Goal: Information Seeking & Learning: Learn about a topic

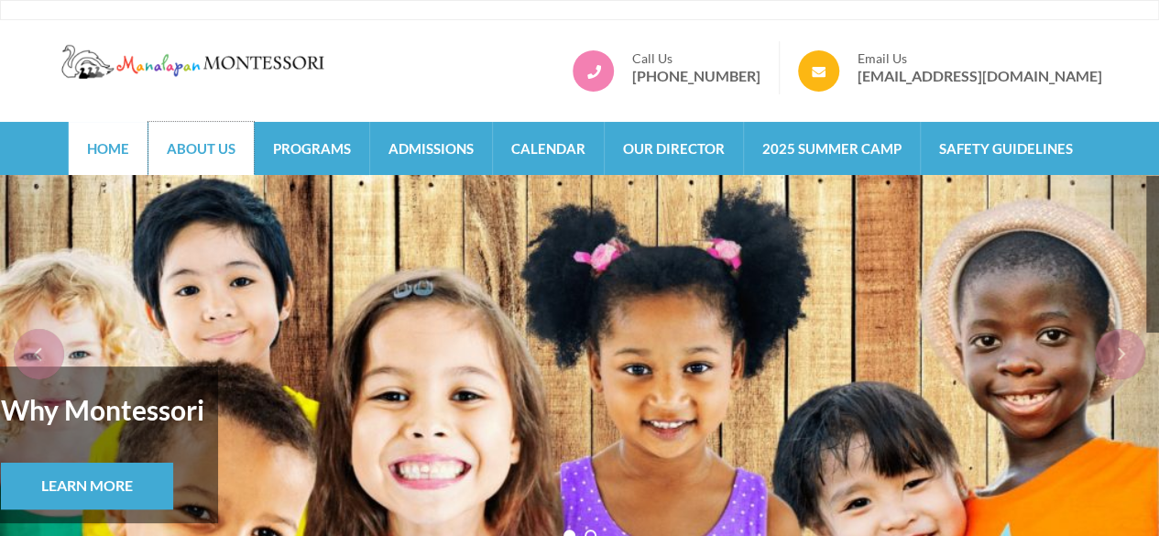
click at [244, 161] on link "About Us" at bounding box center [200, 148] width 105 height 53
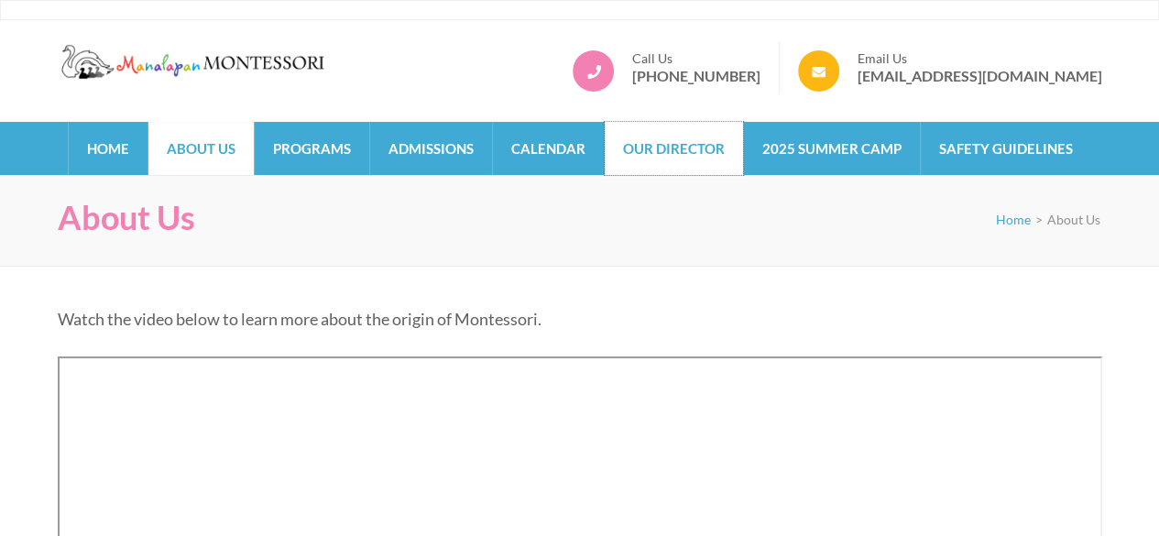
click at [637, 162] on link "Our Director" at bounding box center [674, 148] width 138 height 53
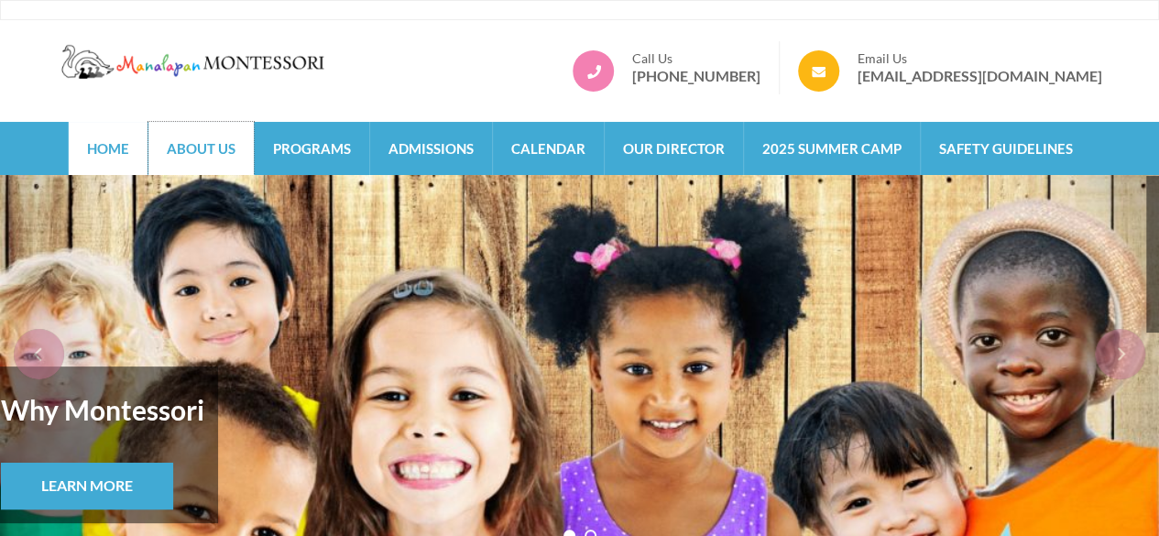
click at [225, 154] on link "About Us" at bounding box center [200, 148] width 105 height 53
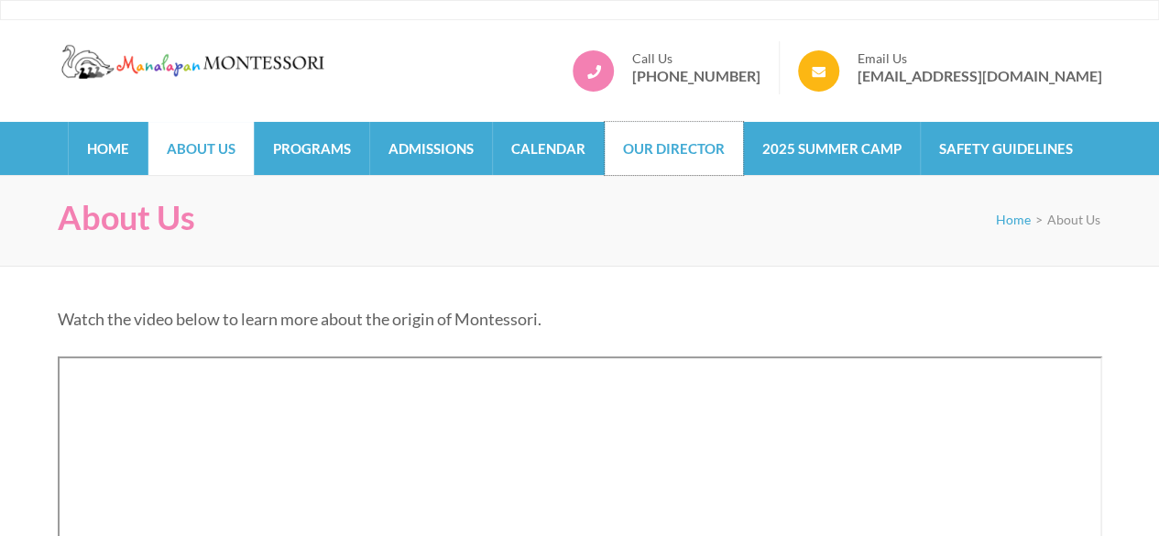
click at [691, 157] on link "Our Director" at bounding box center [674, 148] width 138 height 53
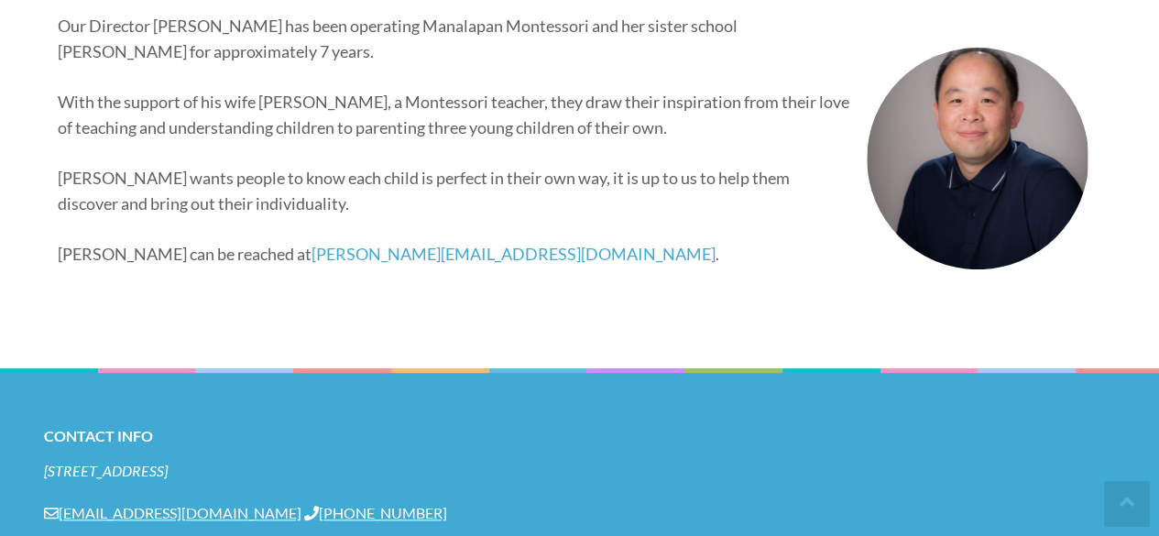
scroll to position [366, 0]
